Goal: Information Seeking & Learning: Learn about a topic

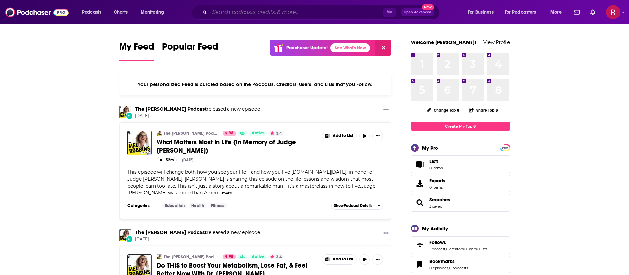
click at [253, 15] on input "Search podcasts, credits, & more..." at bounding box center [297, 12] width 174 height 11
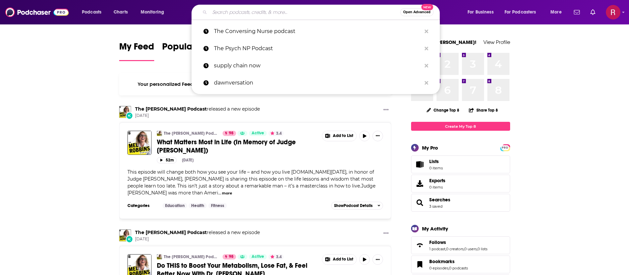
paste input ""pharmacy" OR "pharmacist" OR "pharmD""
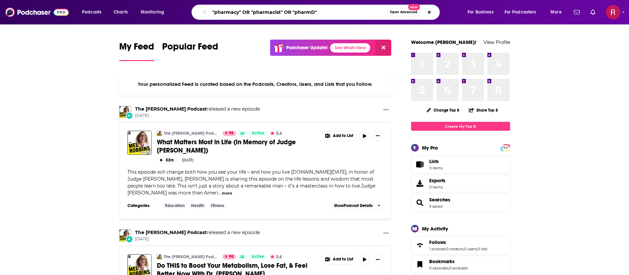
type input ""pharmacy" OR "pharmacist" OR "pharmD""
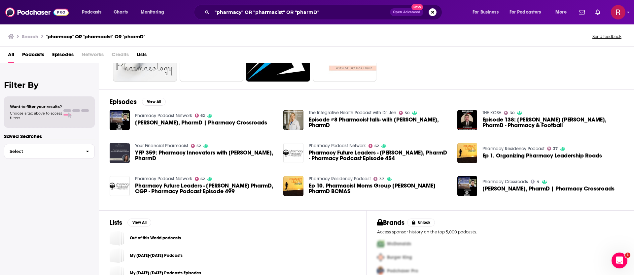
scroll to position [66, 0]
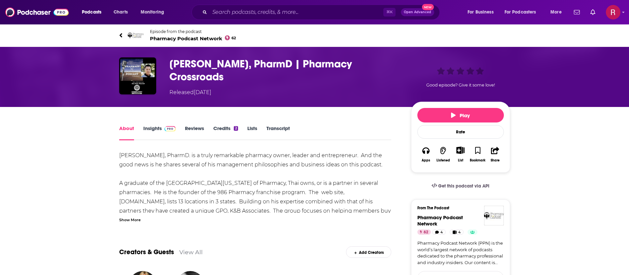
click at [155, 128] on link "Insights" at bounding box center [159, 132] width 33 height 15
